Goal: Task Accomplishment & Management: Manage account settings

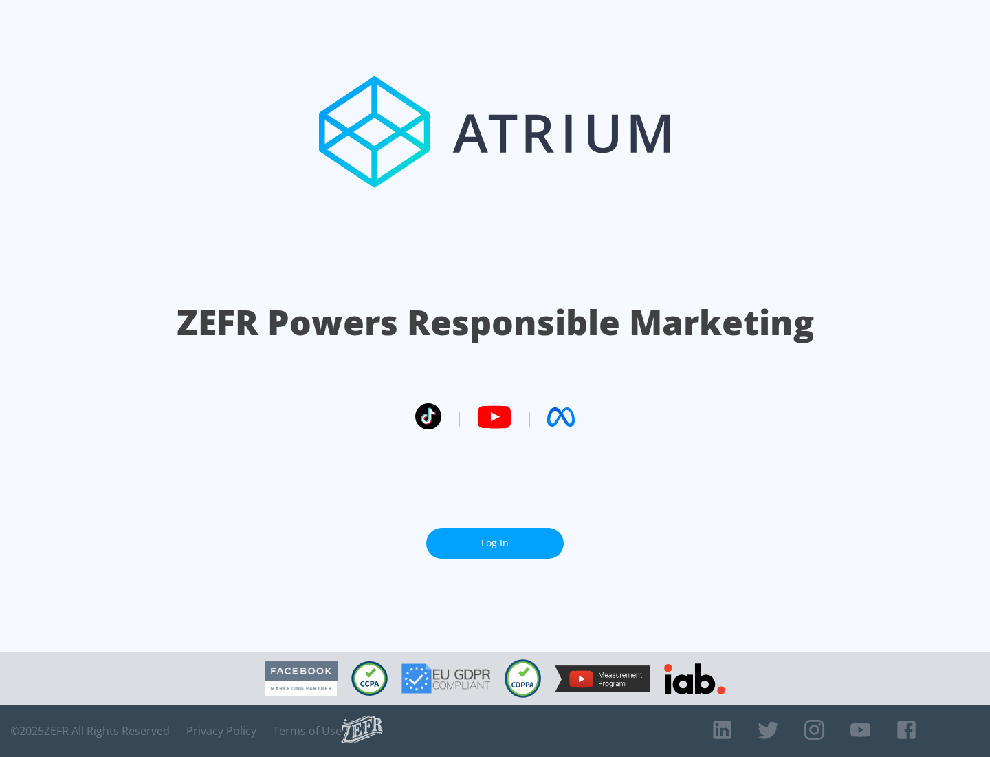
click at [495, 543] on link "Log In" at bounding box center [495, 542] width 138 height 31
